Goal: Transaction & Acquisition: Purchase product/service

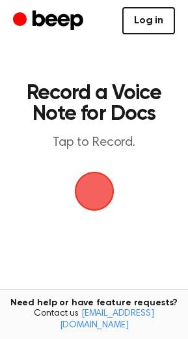
click at [132, 21] on link "Log in" at bounding box center [148, 20] width 53 height 27
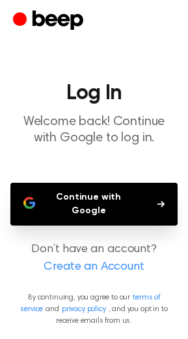
click at [144, 199] on button "Continue with Google" at bounding box center [93, 204] width 167 height 43
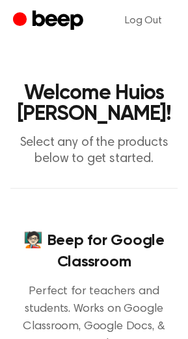
click at [112, 132] on header "Welcome Huios [PERSON_NAME]! Select any of the products below to get started." at bounding box center [93, 125] width 167 height 84
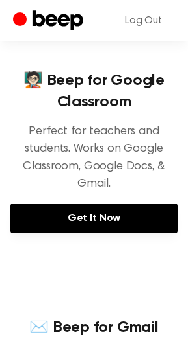
scroll to position [161, 0]
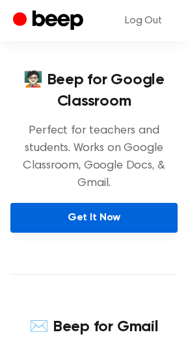
click at [103, 222] on link "Get It Now" at bounding box center [93, 218] width 167 height 30
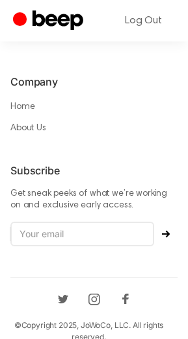
scroll to position [1164, 0]
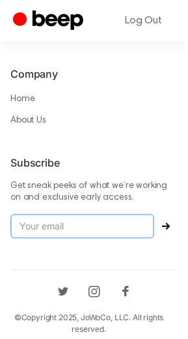
click at [110, 219] on input "email" at bounding box center [81, 226] width 143 height 25
